Goal: Information Seeking & Learning: Understand process/instructions

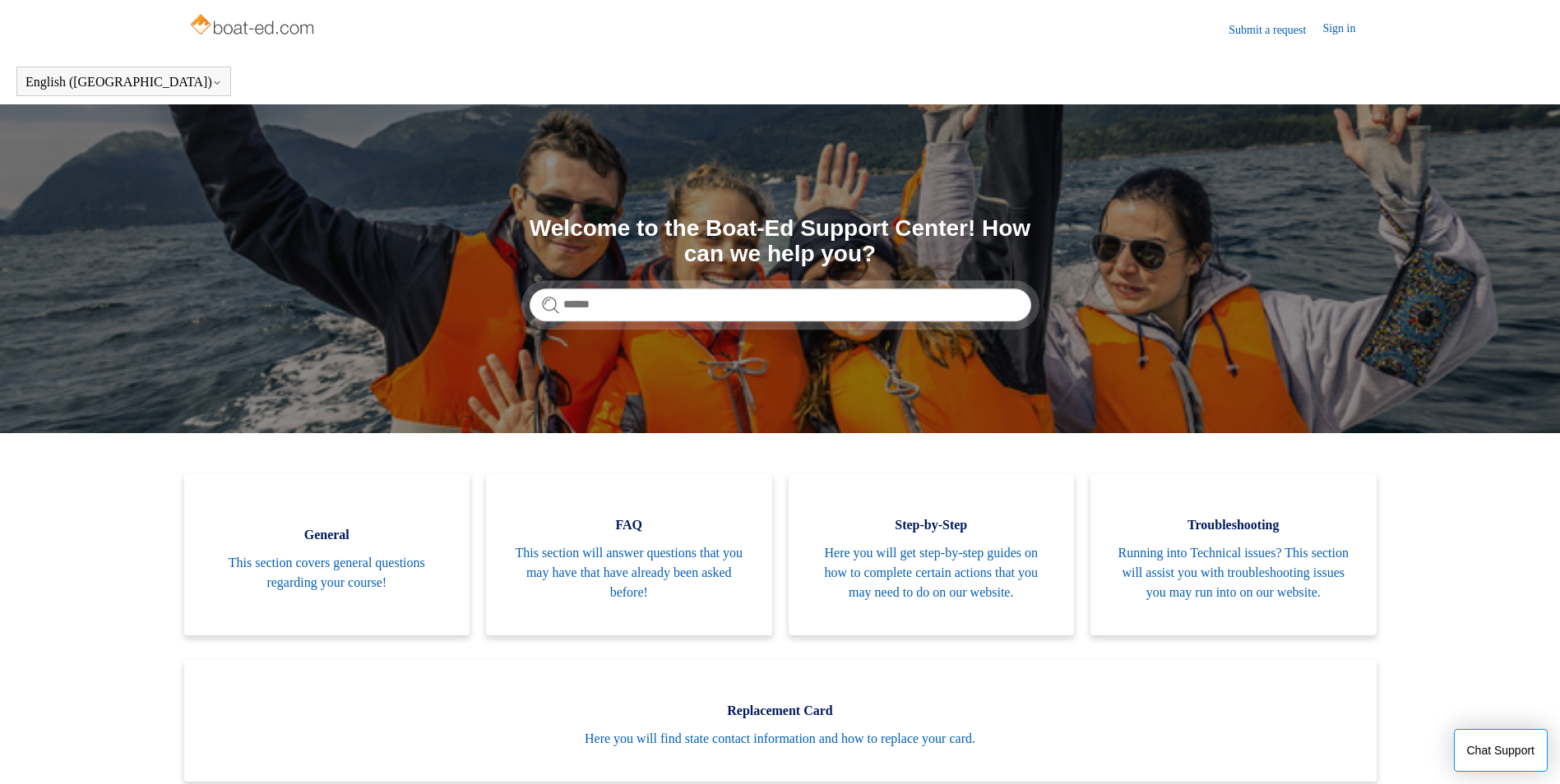
click at [1260, 26] on link "Submit a request" at bounding box center [1275, 30] width 93 height 17
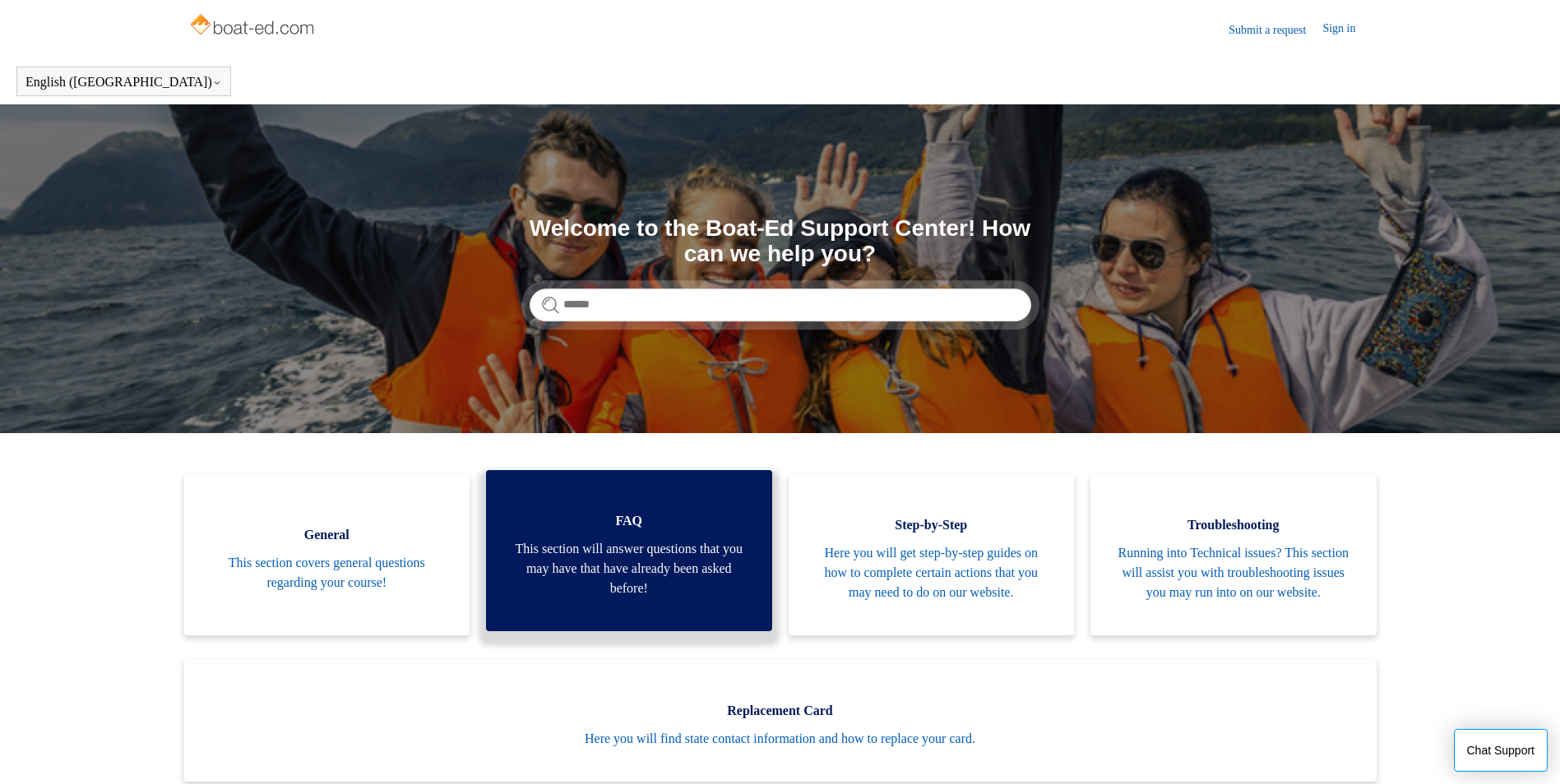
click at [539, 543] on link "FAQ This section will answer questions that you may have that have already been…" at bounding box center [629, 550] width 286 height 161
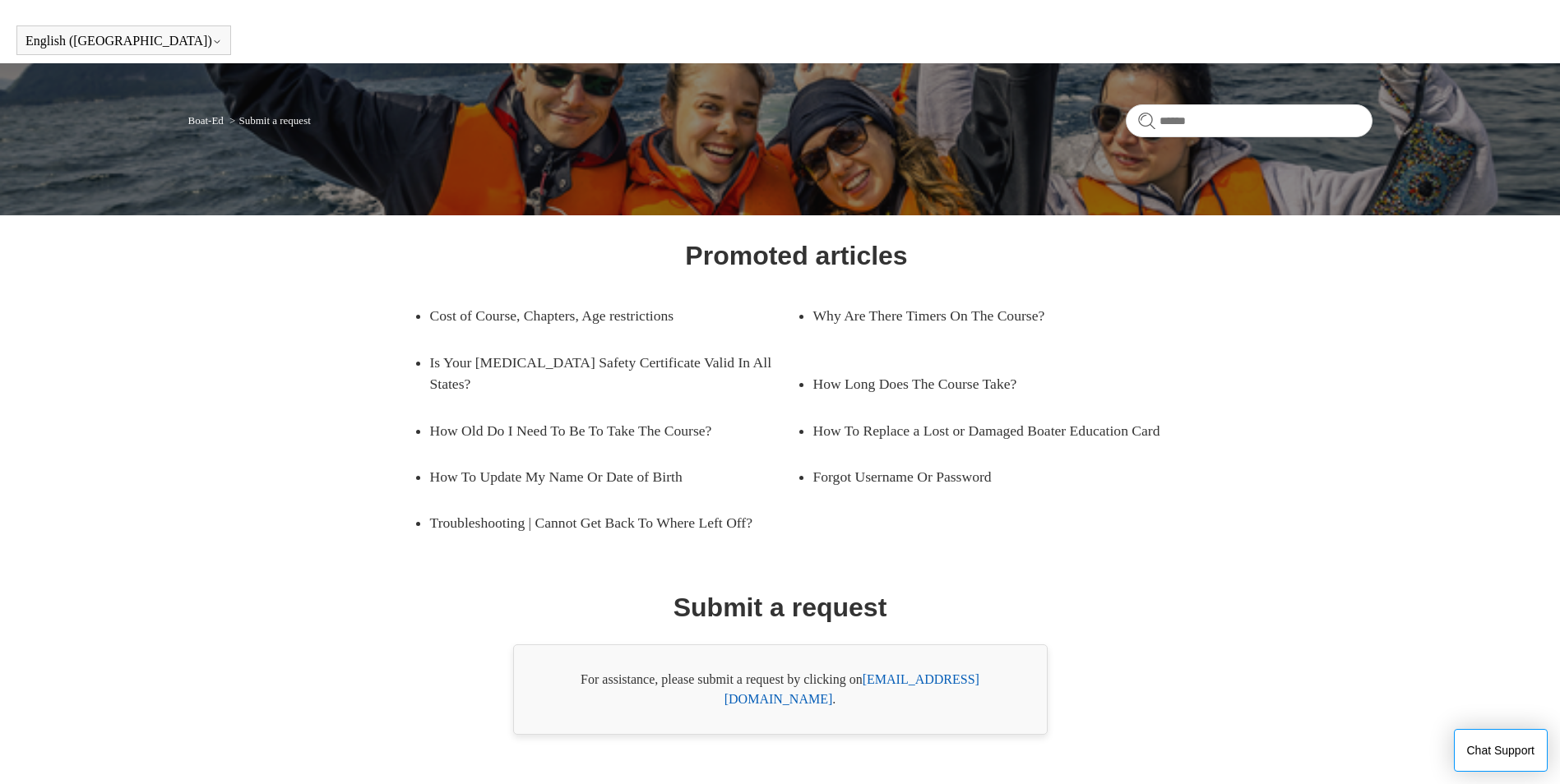
scroll to position [59, 0]
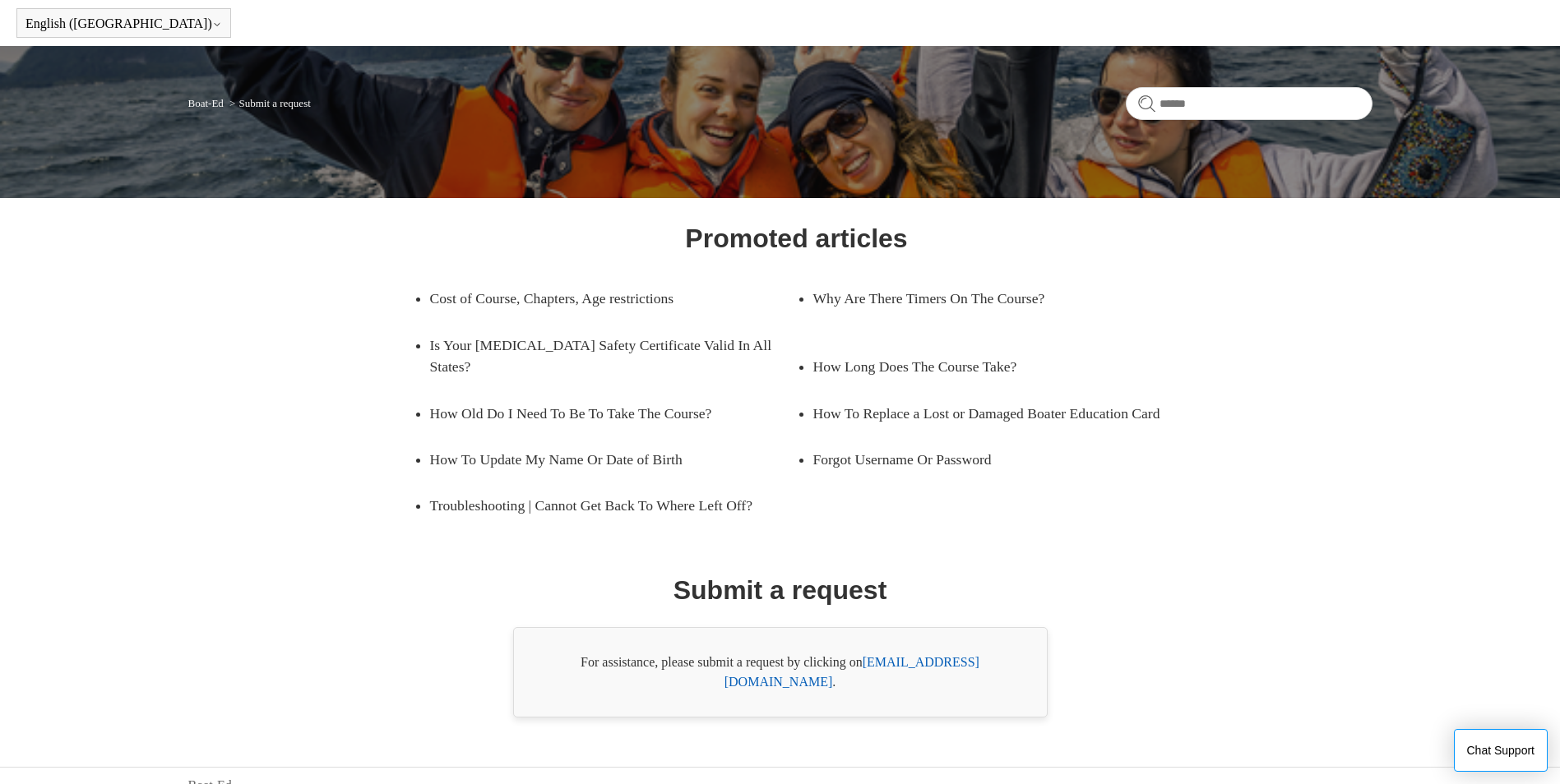
click at [920, 661] on link "[EMAIL_ADDRESS][DOMAIN_NAME]" at bounding box center [852, 672] width 255 height 34
click at [1146, 558] on div "Promoted articles Cost of Course, Chapters, Age restrictions Why Are There Time…" at bounding box center [780, 468] width 1066 height 499
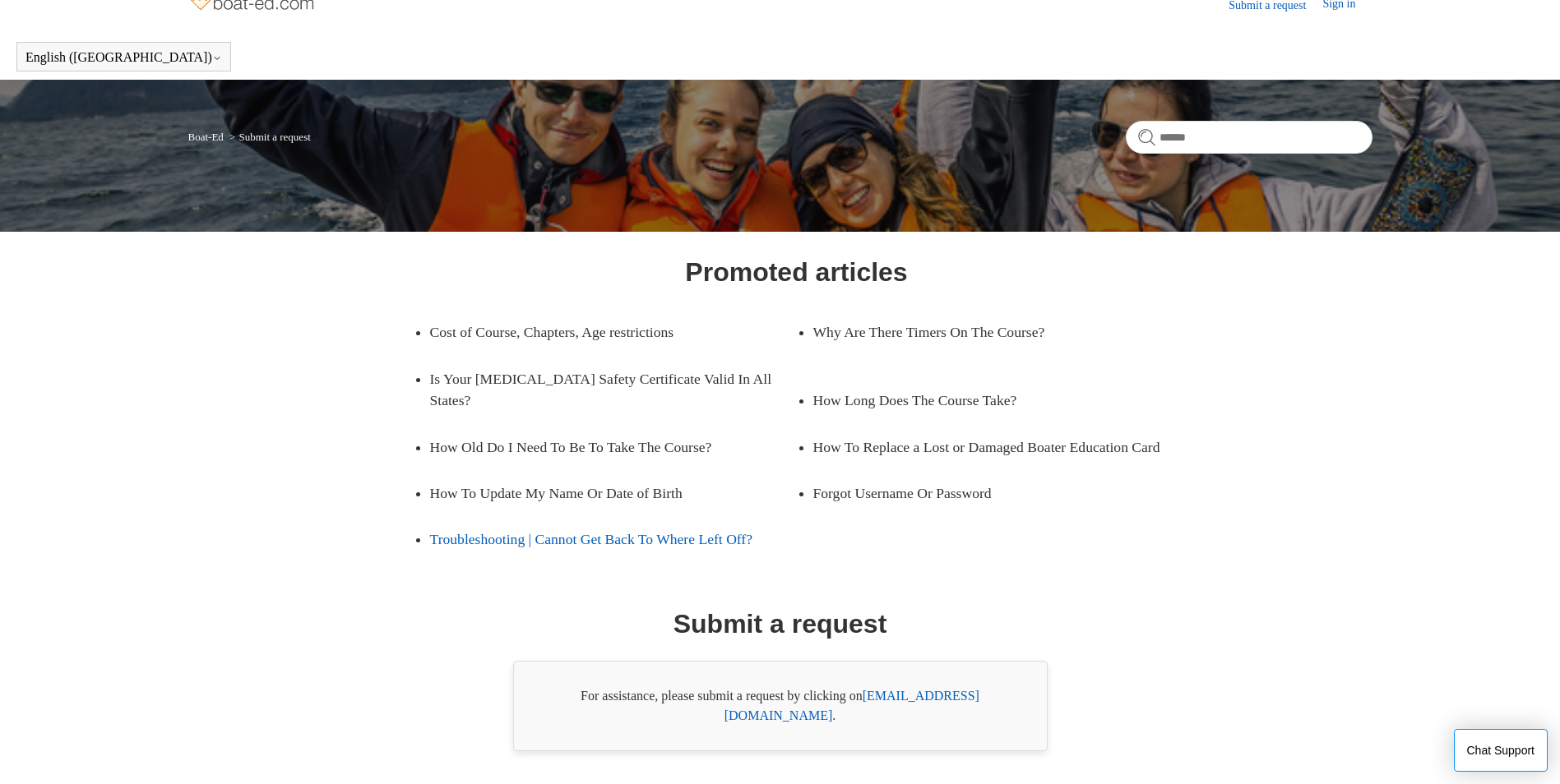
scroll to position [0, 0]
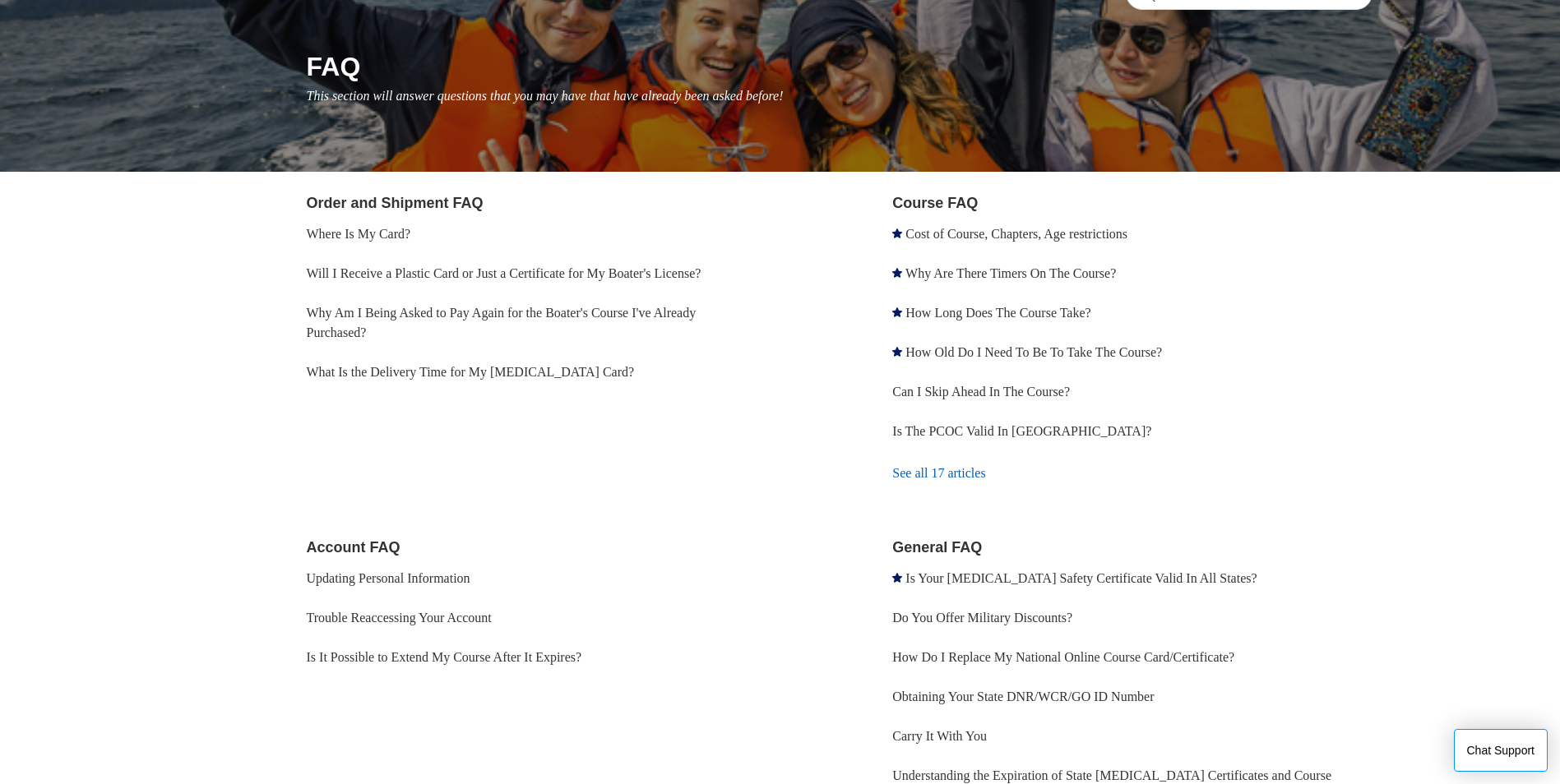
scroll to position [166, 0]
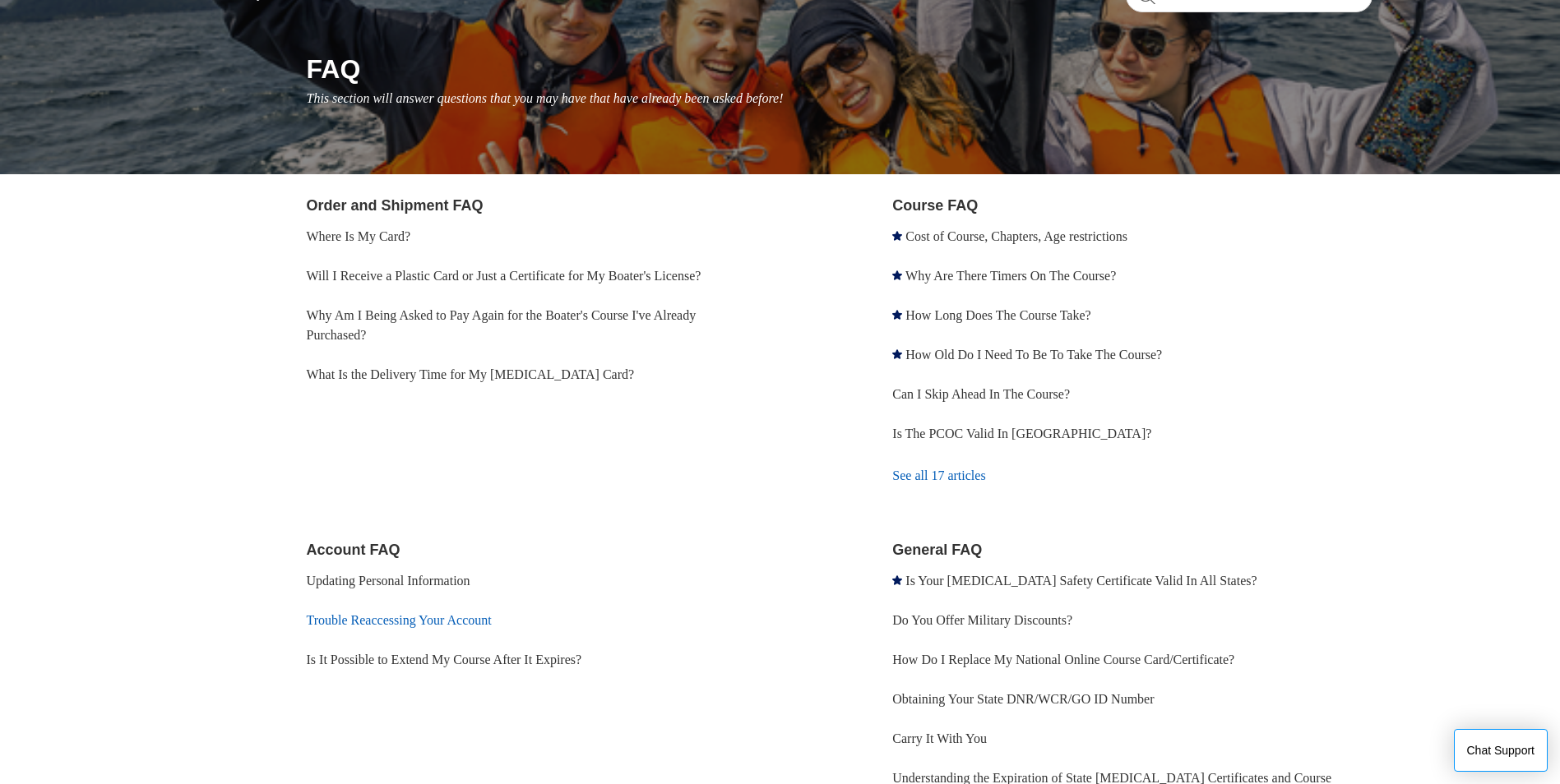
click at [420, 620] on link "Trouble Reaccessing Your Account" at bounding box center [399, 620] width 185 height 14
